Goal: Information Seeking & Learning: Learn about a topic

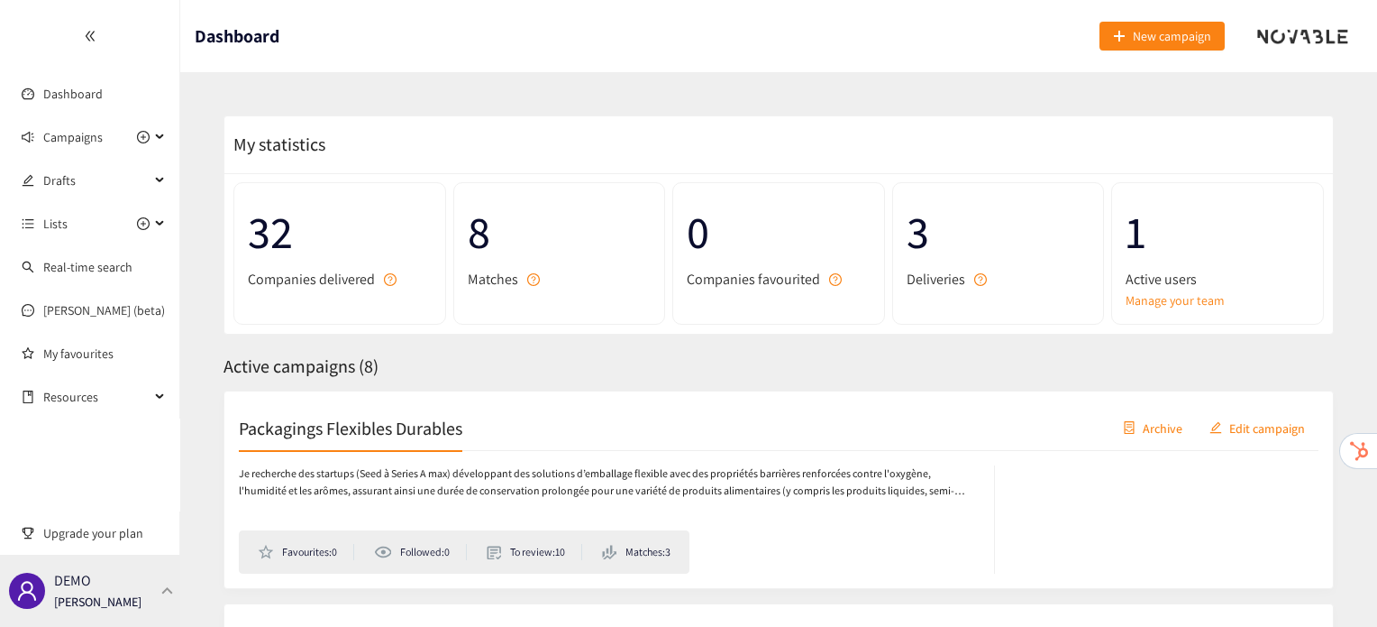
click at [130, 596] on div "DEMO [PERSON_NAME]" at bounding box center [90, 590] width 180 height 72
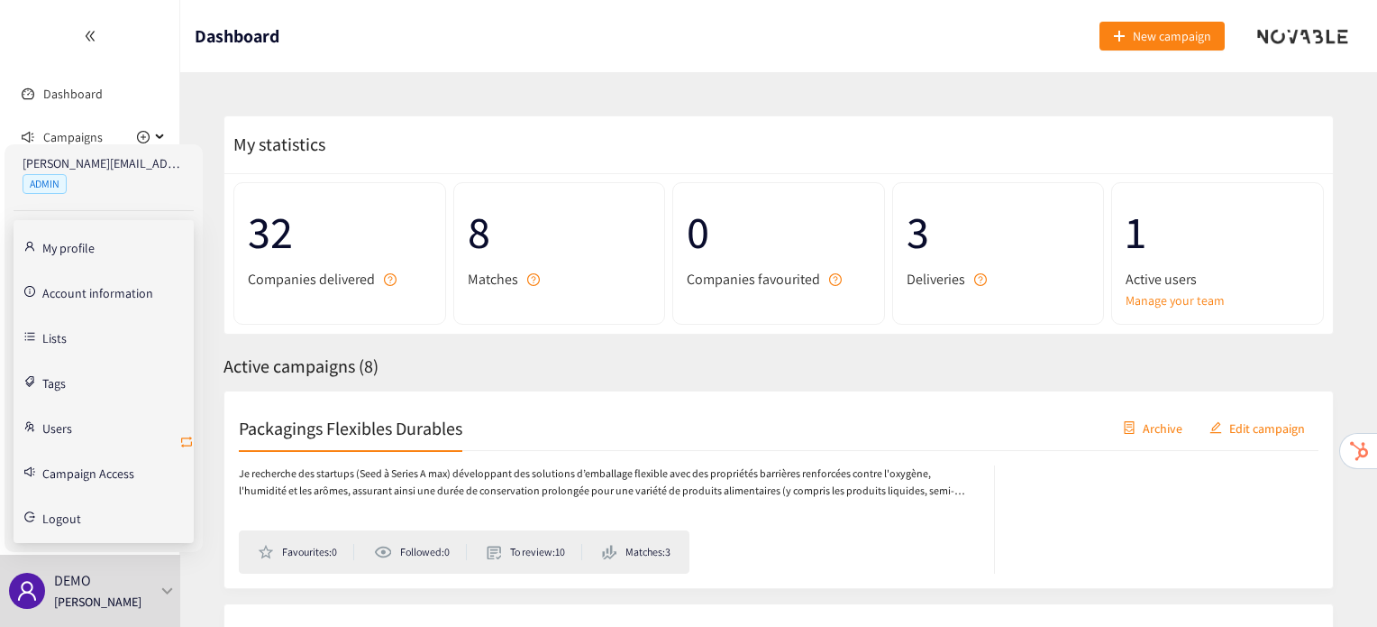
click at [184, 447] on icon "retweet" at bounding box center [186, 442] width 14 height 14
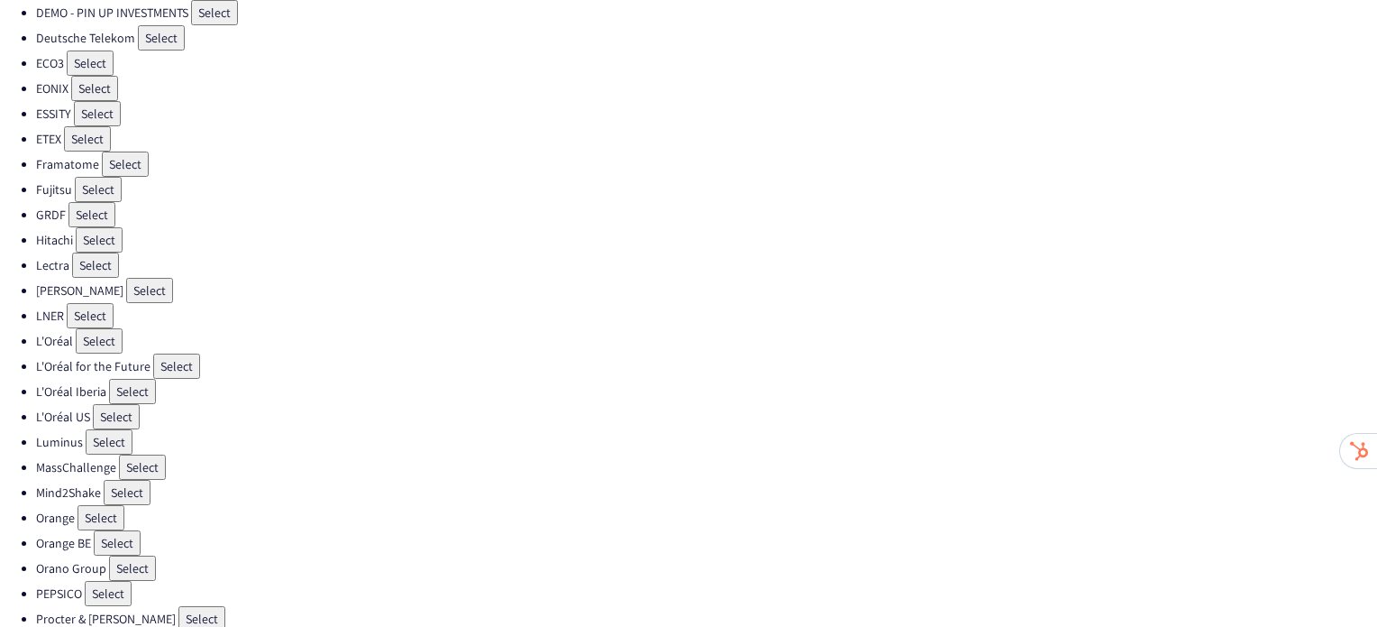
scroll to position [352, 0]
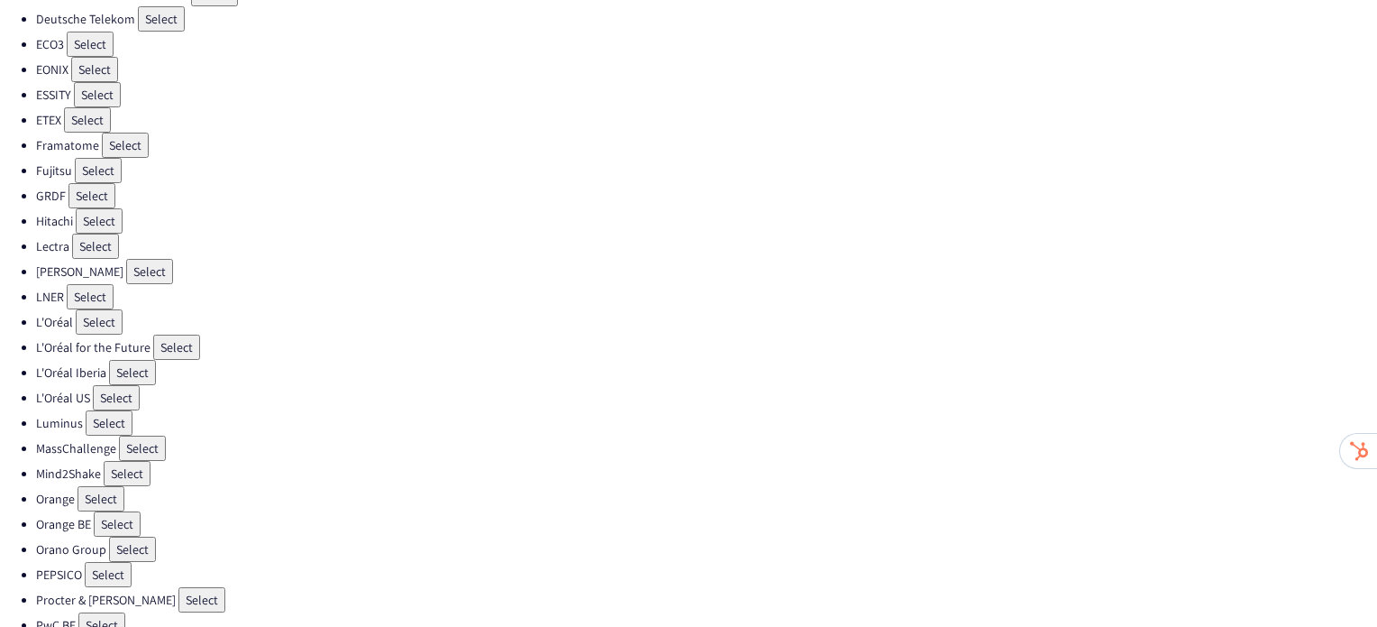
click at [106, 562] on button "Select" at bounding box center [108, 574] width 47 height 25
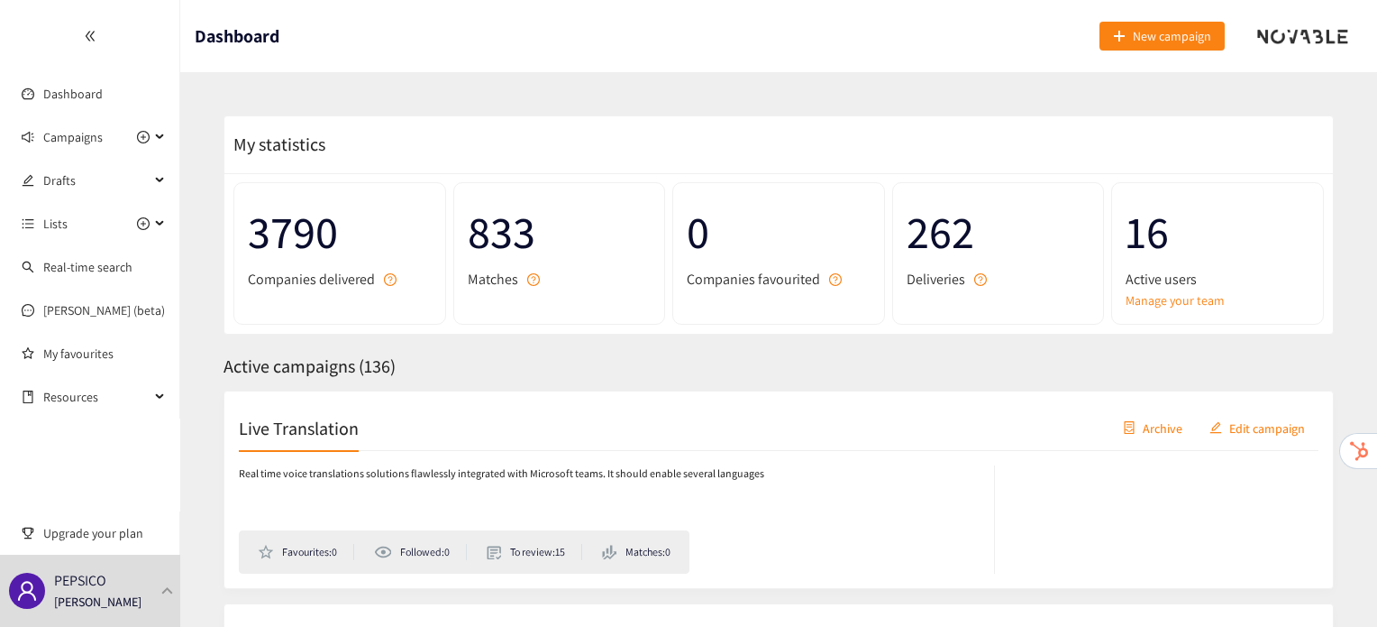
click at [307, 440] on div "Live Translation Archive Edit campaign" at bounding box center [779, 428] width 1080 height 45
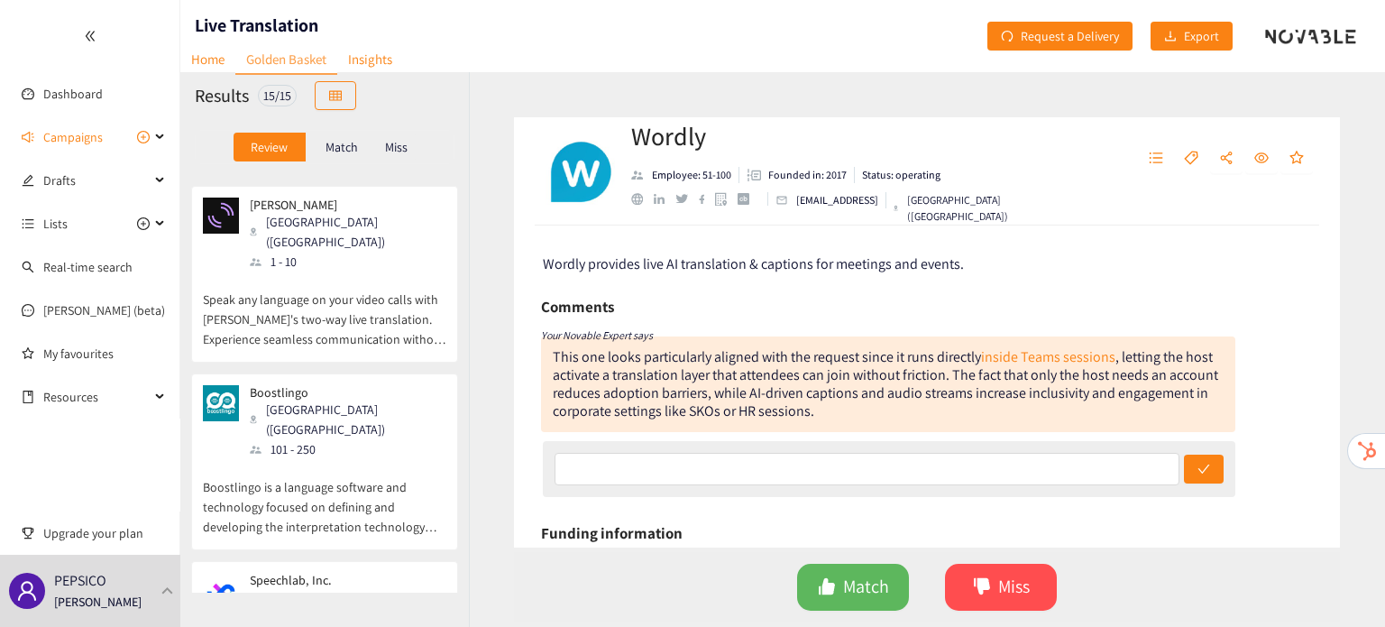
scroll to position [1100, 0]
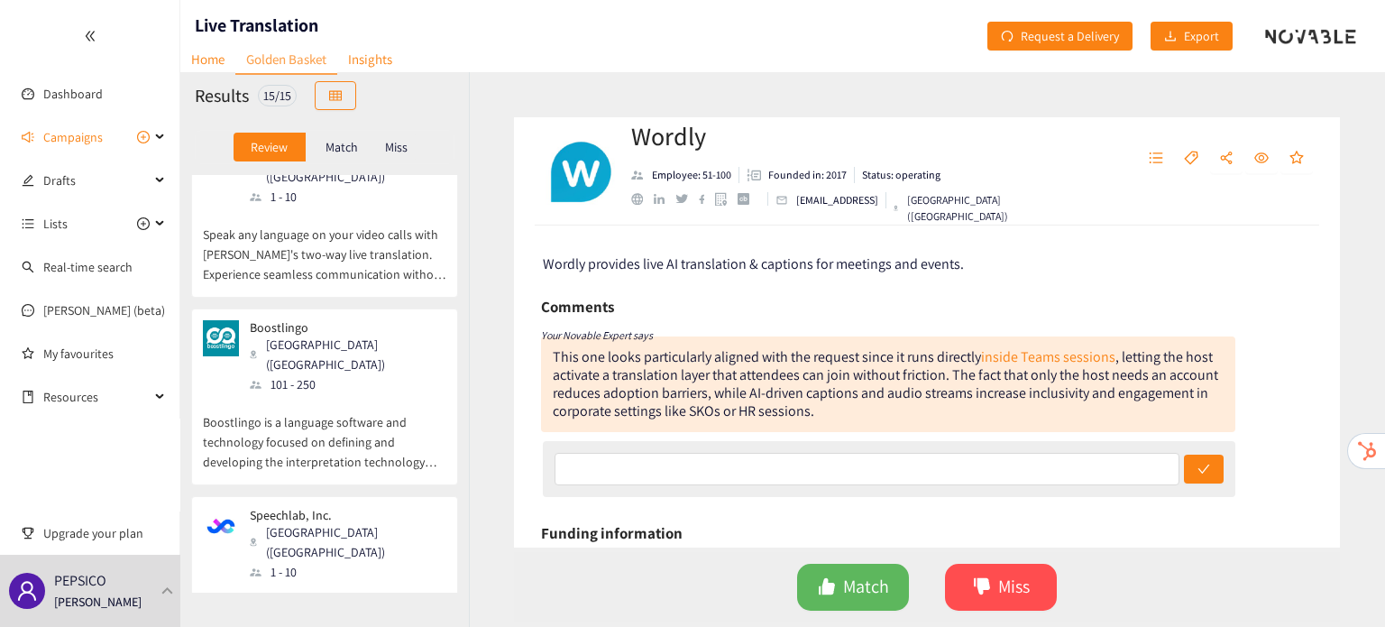
click at [352, 394] on p "Boostlingo is a language software and technology focused on defining and develo…" at bounding box center [324, 433] width 243 height 78
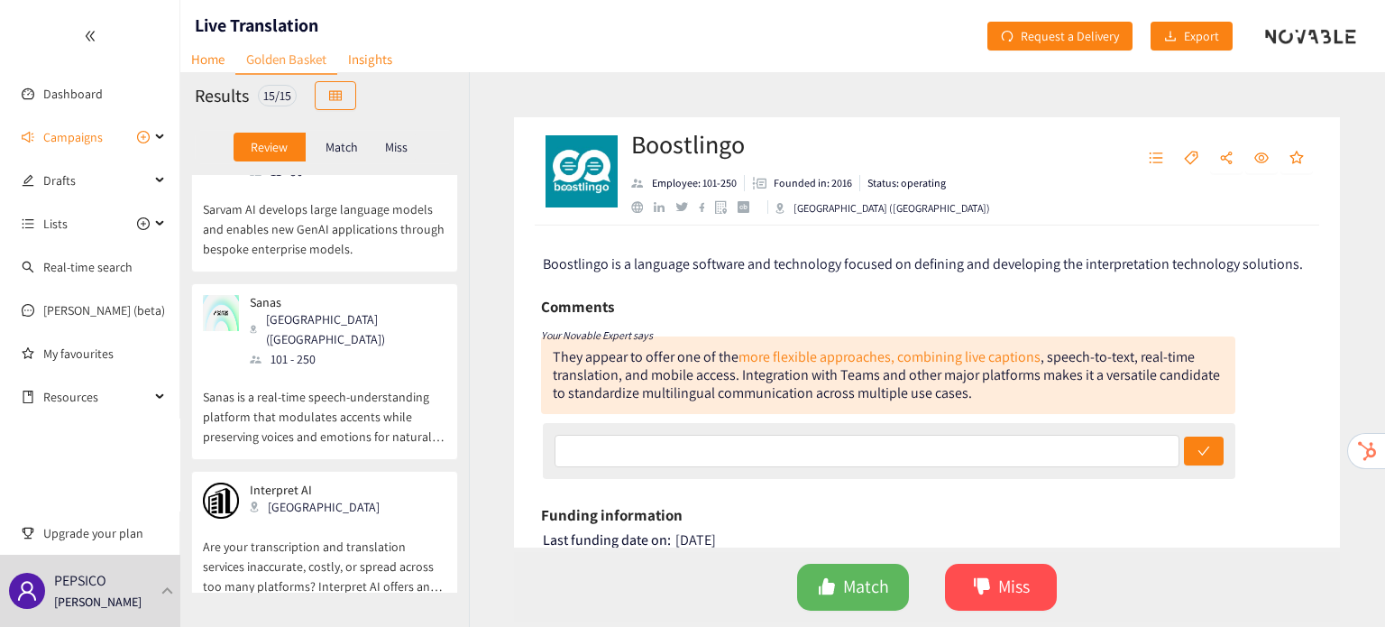
scroll to position [1958, 0]
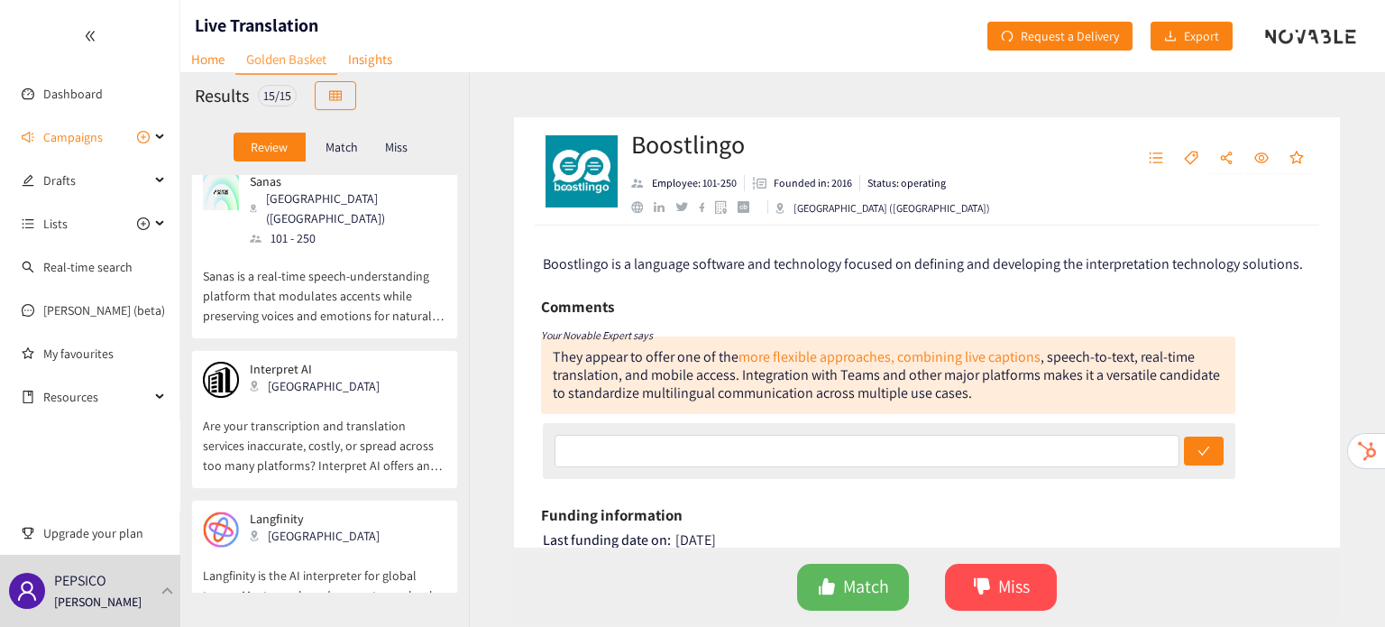
click at [345, 547] on p "Langfinity is the AI interpreter for global teams. Meet, speak, and connect sea…" at bounding box center [324, 586] width 243 height 78
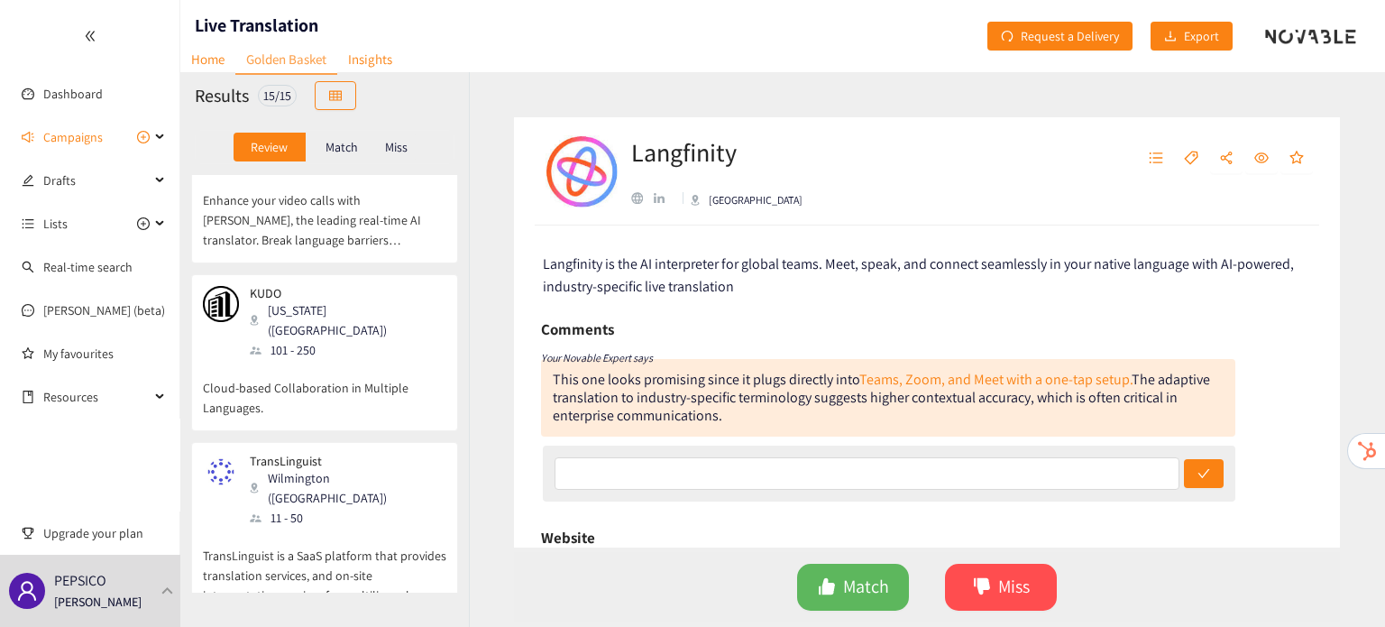
scroll to position [93, 0]
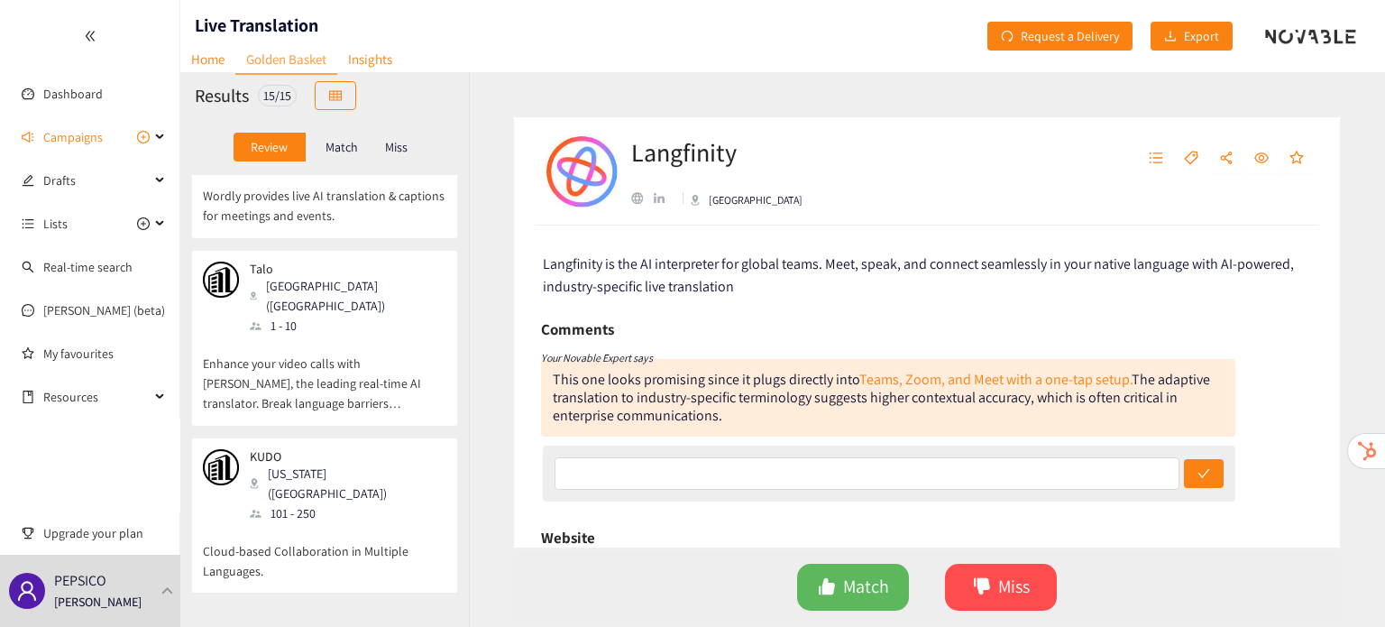
click at [344, 335] on p "Enhance your video calls with [PERSON_NAME], the leading real-time AI translato…" at bounding box center [324, 374] width 243 height 78
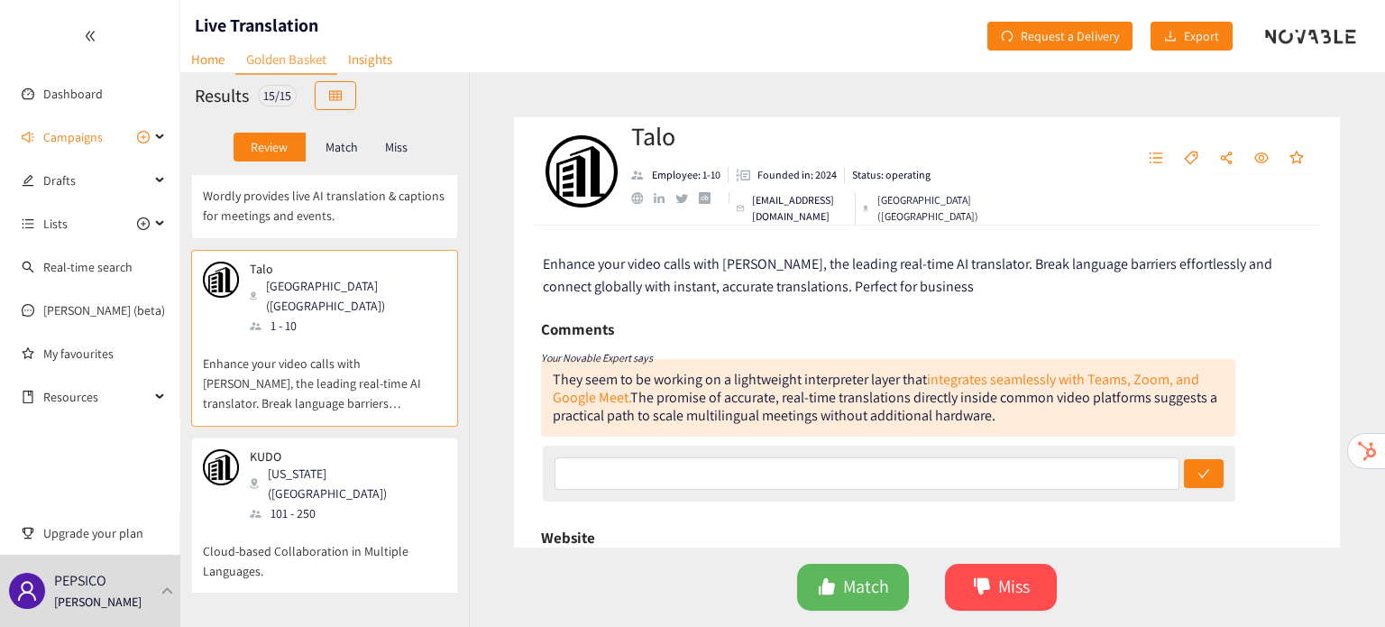
scroll to position [0, 0]
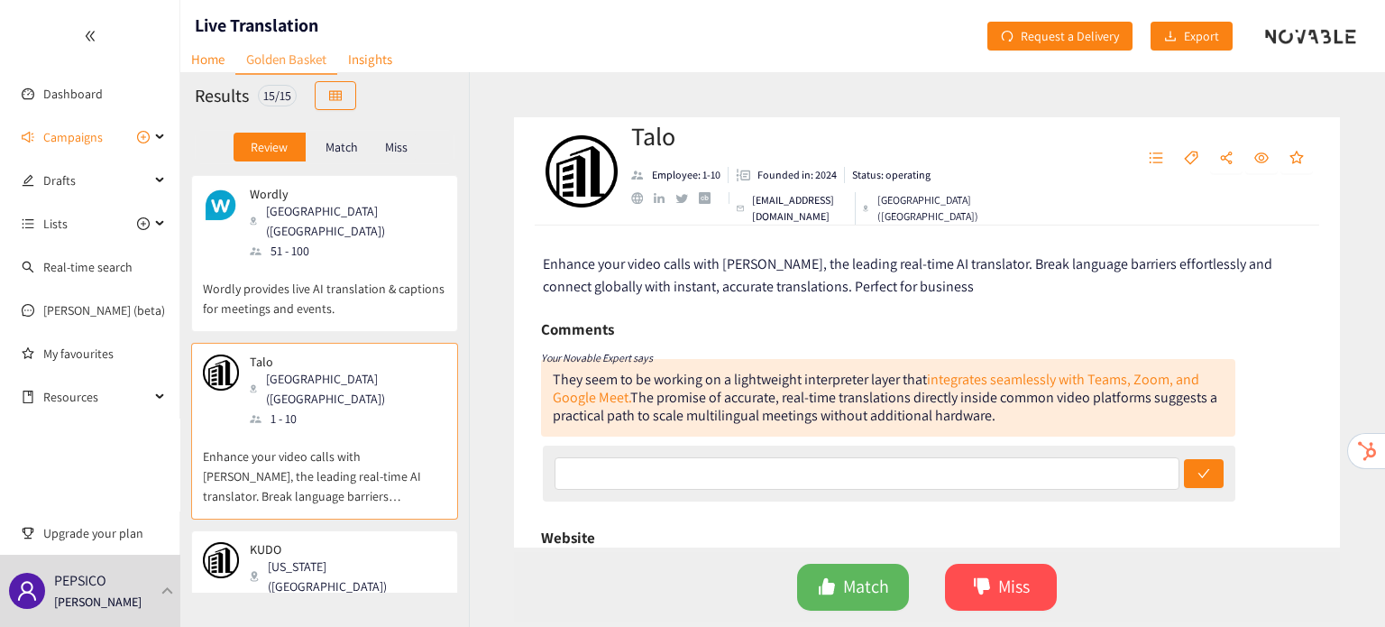
click at [333, 241] on div "51 - 100" at bounding box center [347, 251] width 195 height 20
